Goal: Task Accomplishment & Management: Complete application form

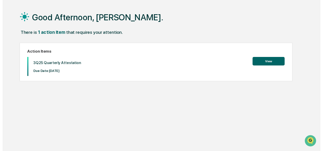
scroll to position [20, 0]
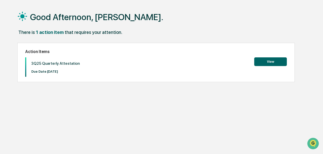
click at [269, 62] on button "View" at bounding box center [270, 61] width 33 height 9
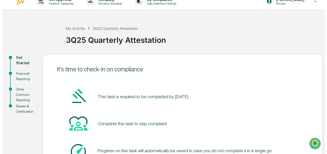
scroll to position [51, 0]
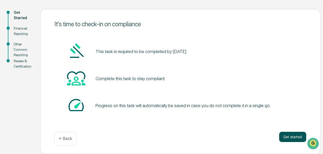
click at [291, 122] on button "Get started" at bounding box center [292, 137] width 27 height 10
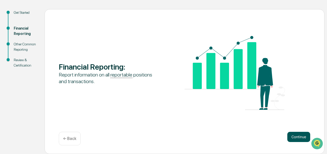
click at [300, 122] on button "Continue" at bounding box center [298, 137] width 23 height 10
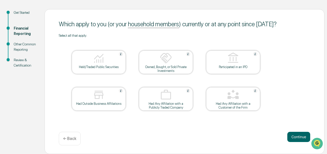
click at [104, 52] on img at bounding box center [99, 58] width 12 height 12
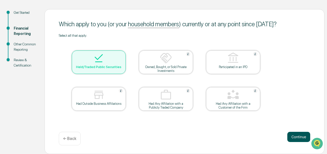
click at [299, 122] on button "Continue" at bounding box center [298, 137] width 23 height 10
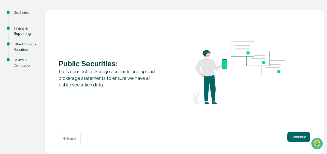
click at [299, 122] on button "Continue" at bounding box center [298, 137] width 23 height 10
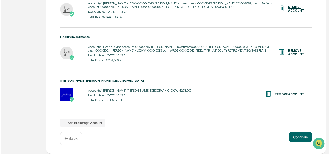
scroll to position [137, 0]
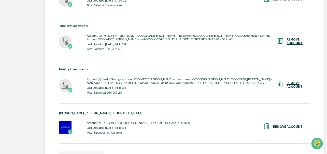
click at [293, 40] on div "REMOVE ACCOUNT" at bounding box center [295, 41] width 16 height 7
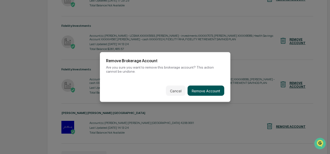
click at [199, 89] on button "Remove Account" at bounding box center [205, 91] width 37 height 10
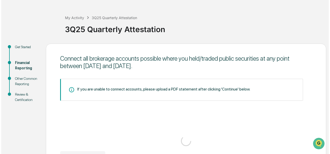
scroll to position [93, 0]
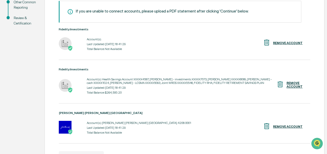
click at [292, 42] on div "REMOVE ACCOUNT" at bounding box center [288, 43] width 30 height 4
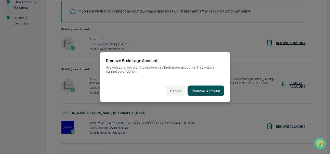
click at [191, 91] on button "Remove Account" at bounding box center [205, 91] width 37 height 10
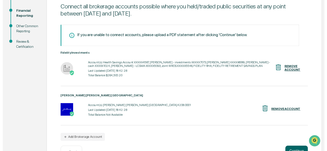
scroll to position [86, 0]
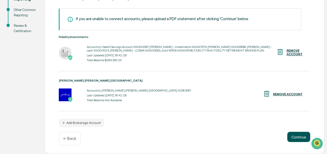
click at [294, 122] on button "Continue" at bounding box center [298, 137] width 23 height 10
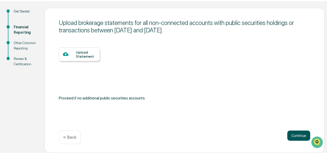
scroll to position [51, 0]
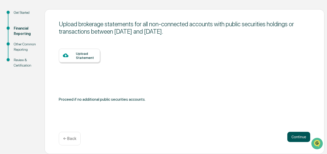
click at [294, 122] on button "Continue" at bounding box center [298, 137] width 23 height 10
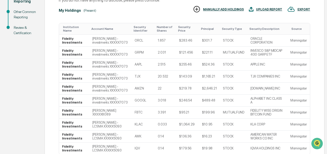
scroll to position [129, 0]
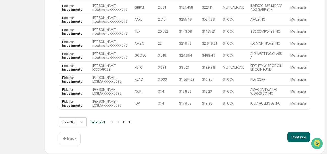
click at [126, 122] on button ">" at bounding box center [123, 122] width 5 height 4
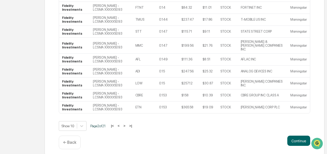
click at [115, 122] on button "|<" at bounding box center [112, 125] width 6 height 4
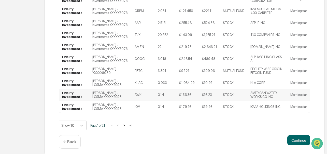
scroll to position [126, 0]
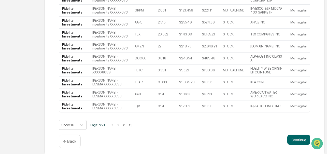
click at [130, 122] on button ">|" at bounding box center [130, 124] width 6 height 4
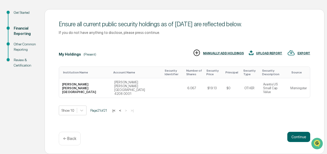
click at [123, 108] on button "<" at bounding box center [120, 110] width 5 height 4
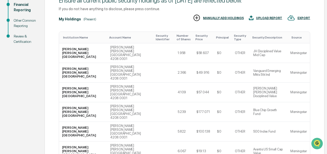
scroll to position [129, 0]
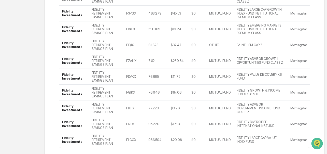
scroll to position [167, 0]
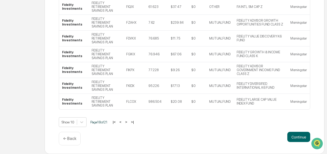
click at [122, 122] on button "<" at bounding box center [120, 122] width 5 height 4
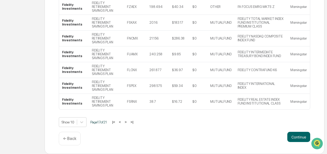
click at [122, 122] on button "<" at bounding box center [119, 122] width 5 height 4
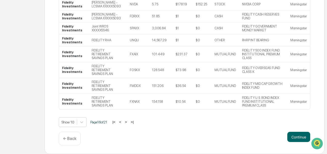
click at [122, 122] on button "<" at bounding box center [120, 122] width 5 height 4
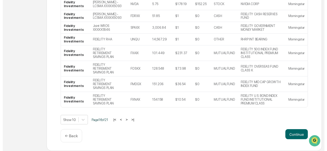
scroll to position [129, 0]
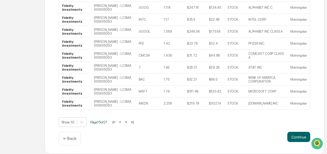
click at [122, 122] on button "<" at bounding box center [120, 122] width 5 height 4
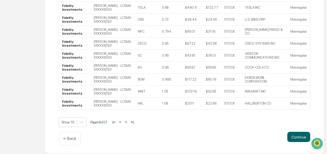
click at [122, 122] on button "<" at bounding box center [120, 122] width 5 height 4
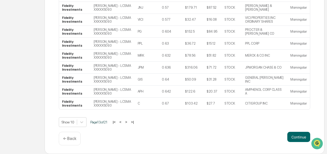
click at [122, 122] on button "<" at bounding box center [120, 122] width 5 height 4
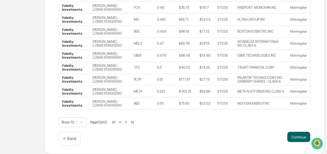
click at [122, 122] on button "<" at bounding box center [120, 122] width 5 height 4
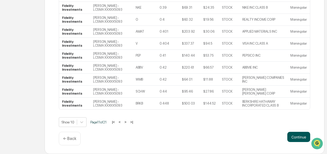
click at [294, 122] on button "Continue" at bounding box center [298, 137] width 23 height 10
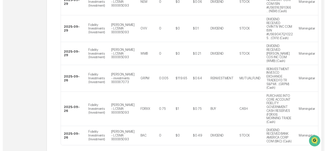
scroll to position [266, 0]
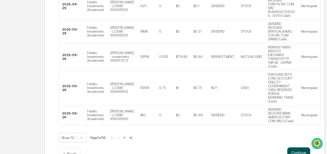
click at [294, 122] on button "Continue" at bounding box center [298, 152] width 23 height 10
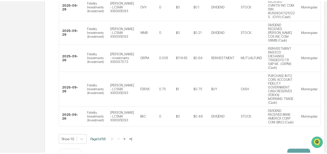
scroll to position [51, 0]
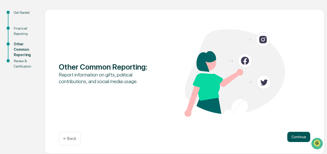
click at [297, 122] on button "Continue" at bounding box center [298, 137] width 23 height 10
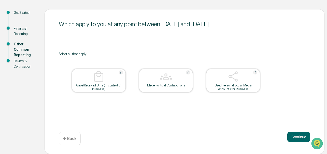
click at [234, 76] on img at bounding box center [233, 76] width 12 height 12
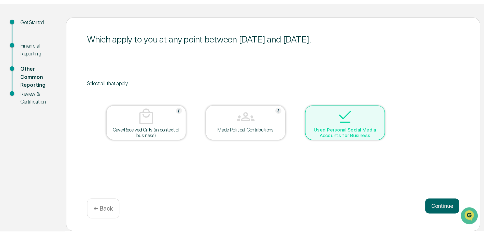
scroll to position [0, 0]
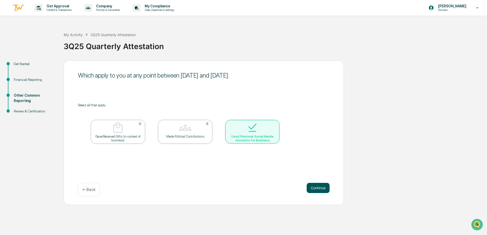
click at [311, 122] on button "Continue" at bounding box center [317, 188] width 23 height 10
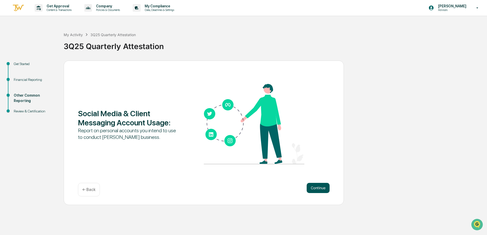
click at [314, 122] on button "Continue" at bounding box center [317, 188] width 23 height 10
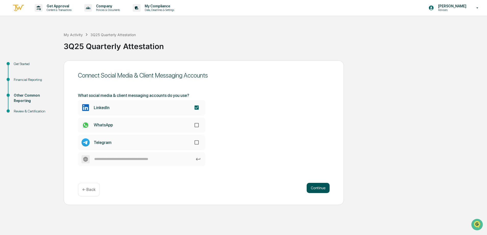
click at [313, 122] on button "Continue" at bounding box center [317, 188] width 23 height 10
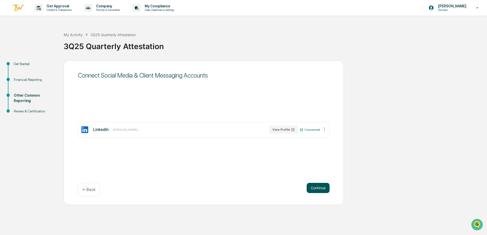
click at [318, 122] on button "Continue" at bounding box center [317, 188] width 23 height 10
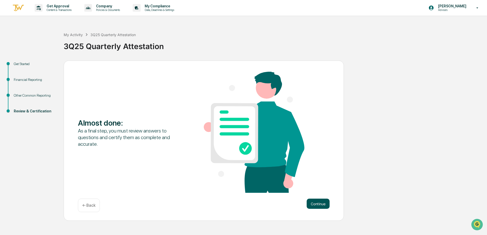
click at [315, 122] on button "Continue" at bounding box center [317, 204] width 23 height 10
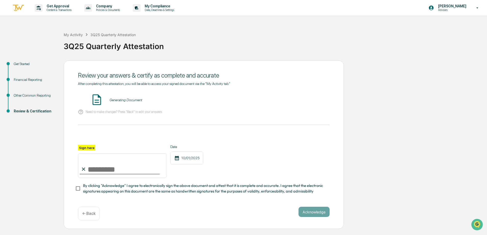
click at [92, 122] on input "Sign here" at bounding box center [122, 165] width 89 height 24
type input "**********"
drag, startPoint x: 313, startPoint y: 216, endPoint x: 314, endPoint y: 213, distance: 3.1
click at [313, 122] on button "Acknowledge" at bounding box center [313, 212] width 31 height 10
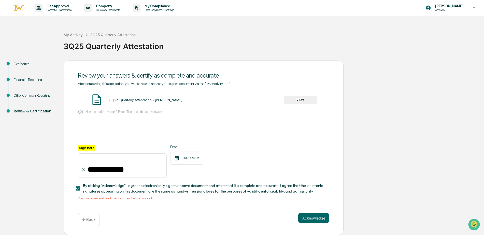
click at [93, 122] on span "By clicking "Acknowledge" I agree to electronically sign the above document and…" at bounding box center [204, 188] width 242 height 11
drag, startPoint x: 88, startPoint y: 190, endPoint x: 93, endPoint y: 192, distance: 5.7
click at [88, 122] on span "By clicking "Acknowledge" I agree to electronically sign the above document and…" at bounding box center [204, 188] width 242 height 11
click at [110, 122] on span "By clicking "Acknowledge" I agree to electronically sign the above document and…" at bounding box center [204, 188] width 242 height 11
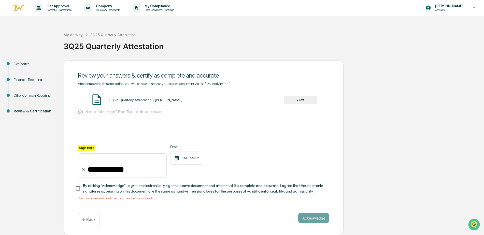
drag, startPoint x: 156, startPoint y: 100, endPoint x: 185, endPoint y: 100, distance: 28.5
click at [185, 100] on div "3Q25 Quarterly Attestation - [PERSON_NAME] VIEW" at bounding box center [203, 99] width 251 height 13
click at [299, 98] on button "VIEW" at bounding box center [300, 100] width 33 height 9
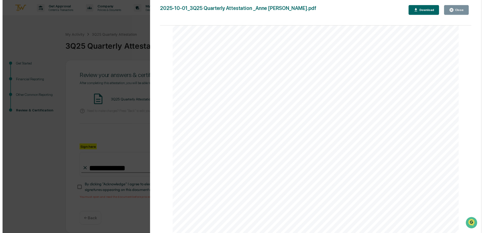
scroll to position [0, 0]
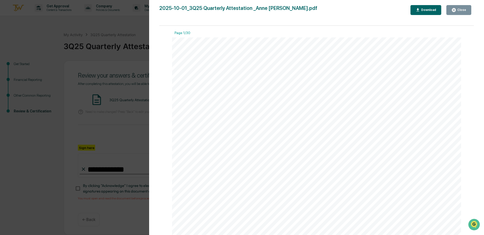
click at [331, 7] on button "Close" at bounding box center [458, 10] width 25 height 10
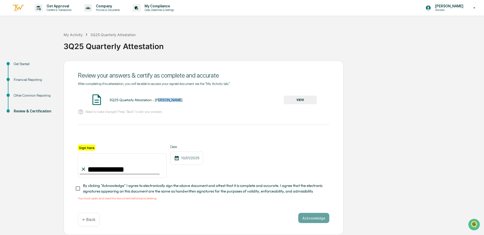
click at [317, 122] on button "Acknowledge" at bounding box center [313, 218] width 31 height 10
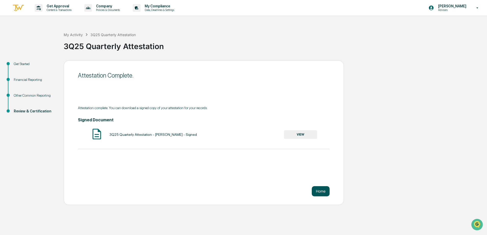
click at [320, 122] on button "Home" at bounding box center [321, 191] width 18 height 10
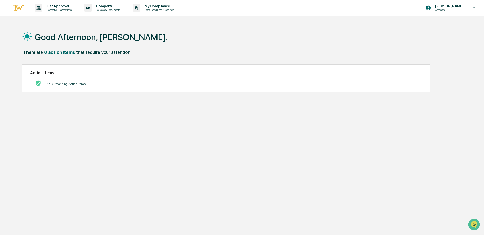
drag, startPoint x: 222, startPoint y: 37, endPoint x: 256, endPoint y: 30, distance: 34.0
click at [223, 36] on div "Good Afternoon, [PERSON_NAME]." at bounding box center [240, 36] width 436 height 25
